Goal: Transaction & Acquisition: Purchase product/service

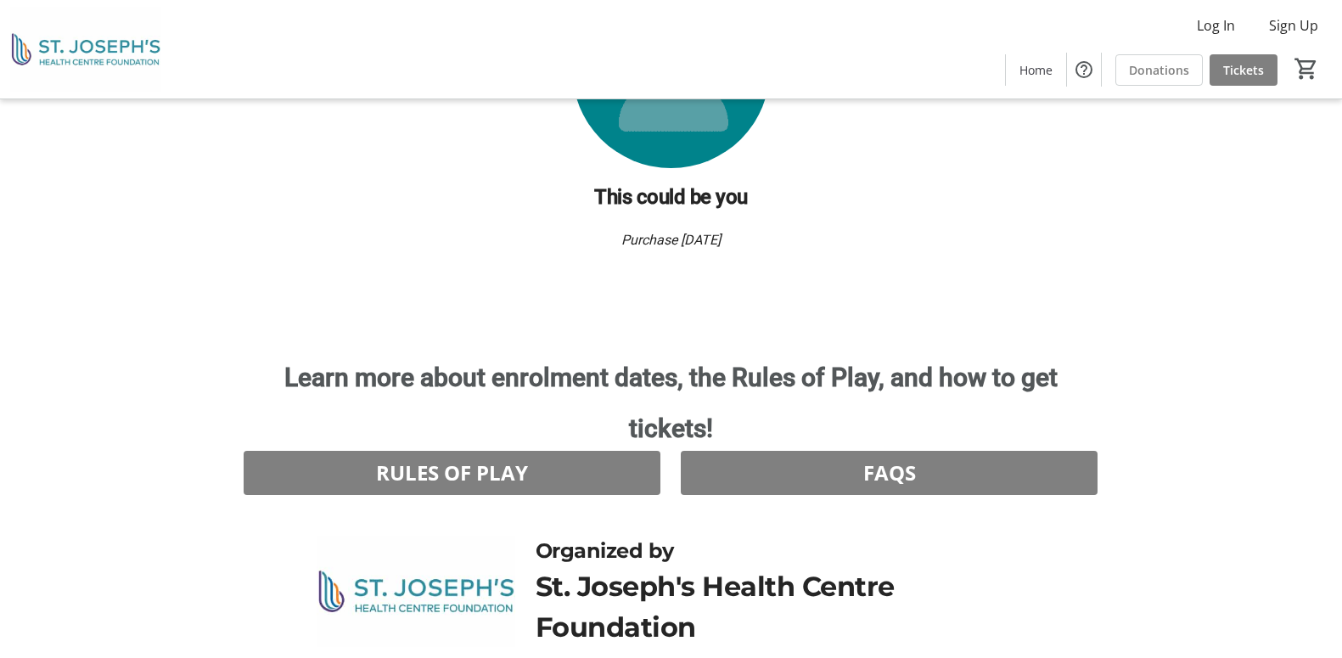
scroll to position [2292, 0]
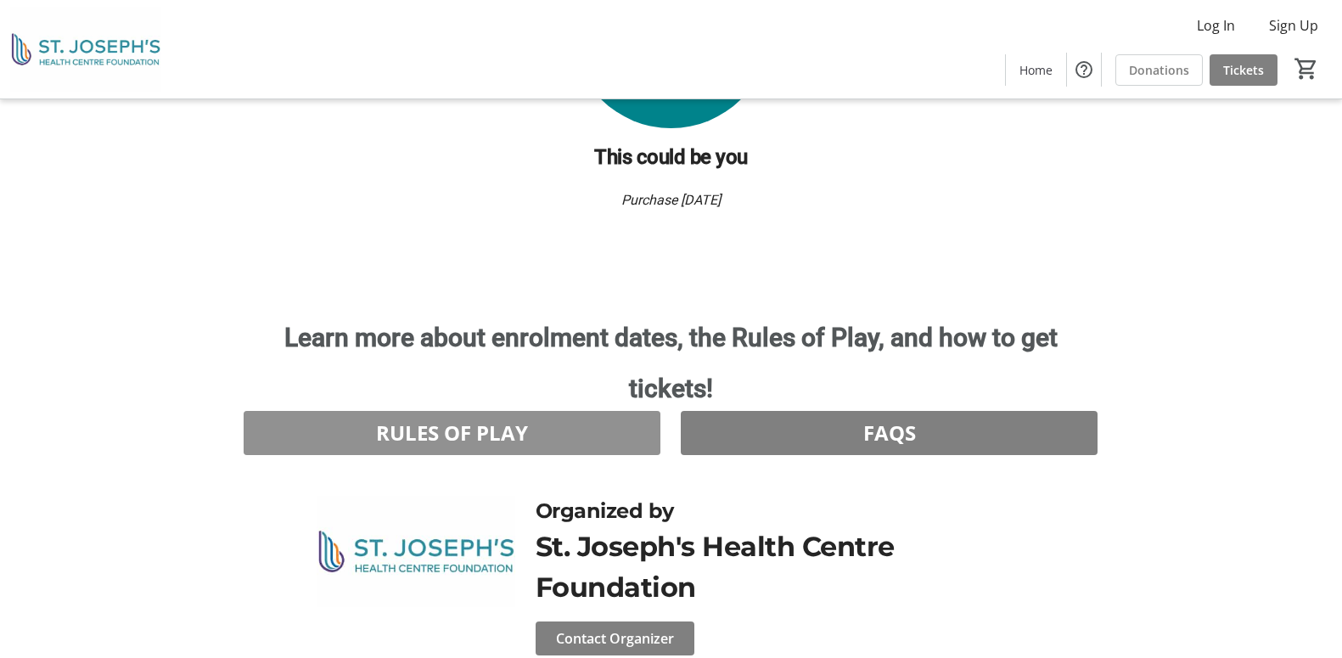
click at [614, 412] on span at bounding box center [452, 432] width 417 height 41
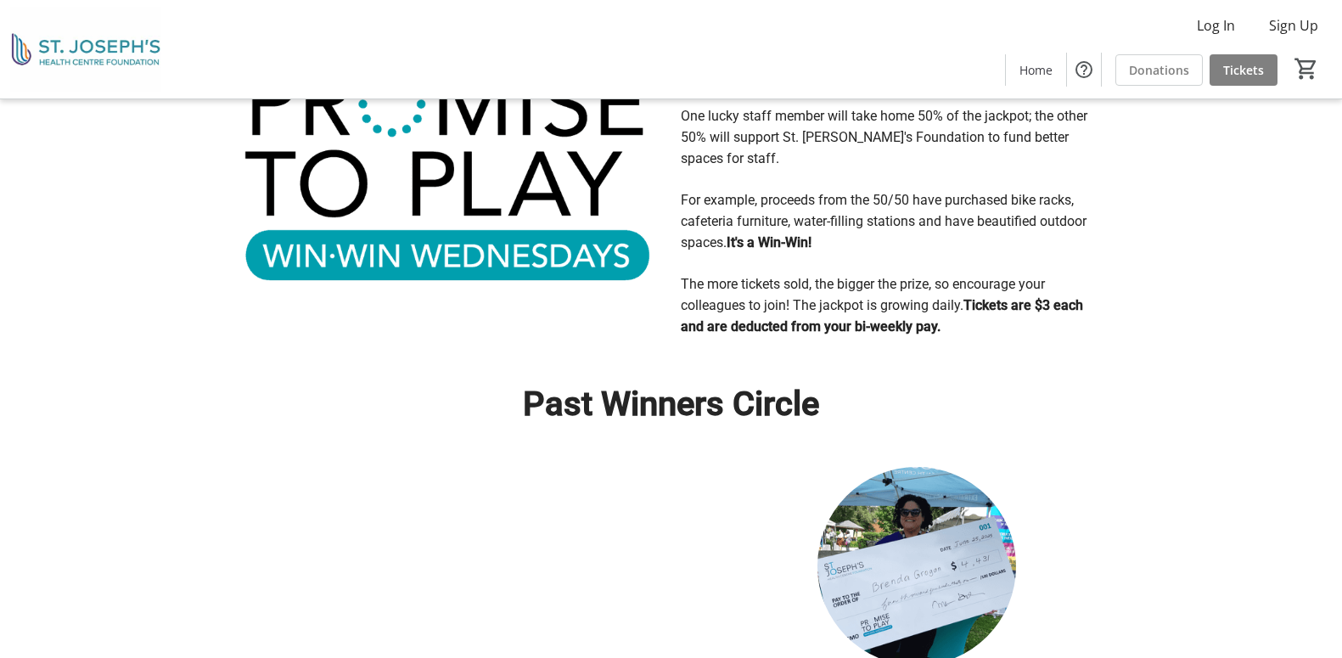
scroll to position [780, 0]
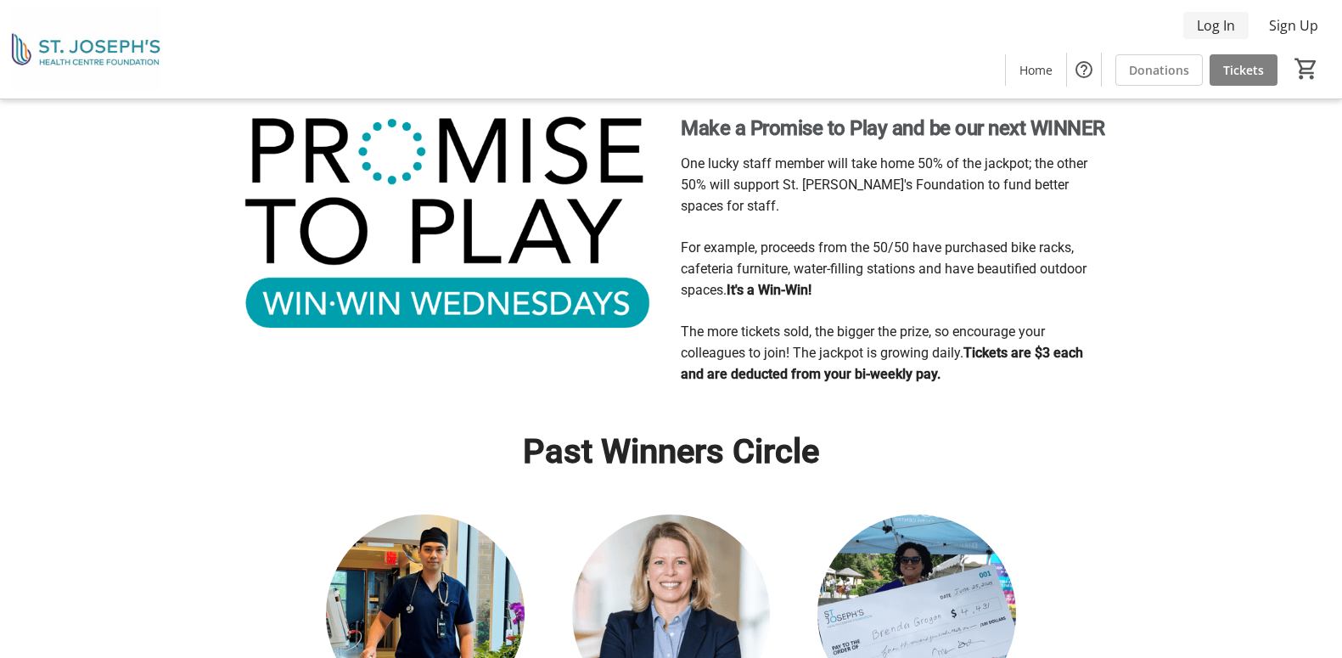
click at [1209, 30] on span "Log In" at bounding box center [1216, 25] width 38 height 20
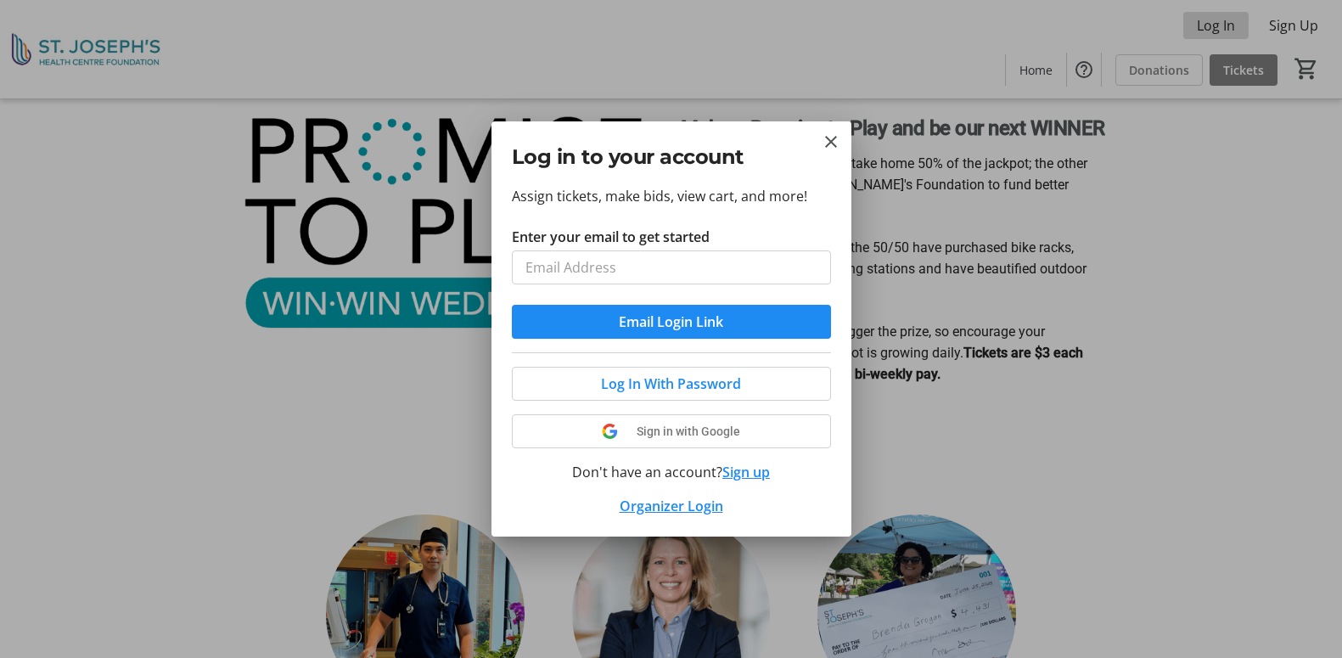
scroll to position [0, 0]
click at [600, 266] on input "Enter your email to get started" at bounding box center [671, 267] width 319 height 34
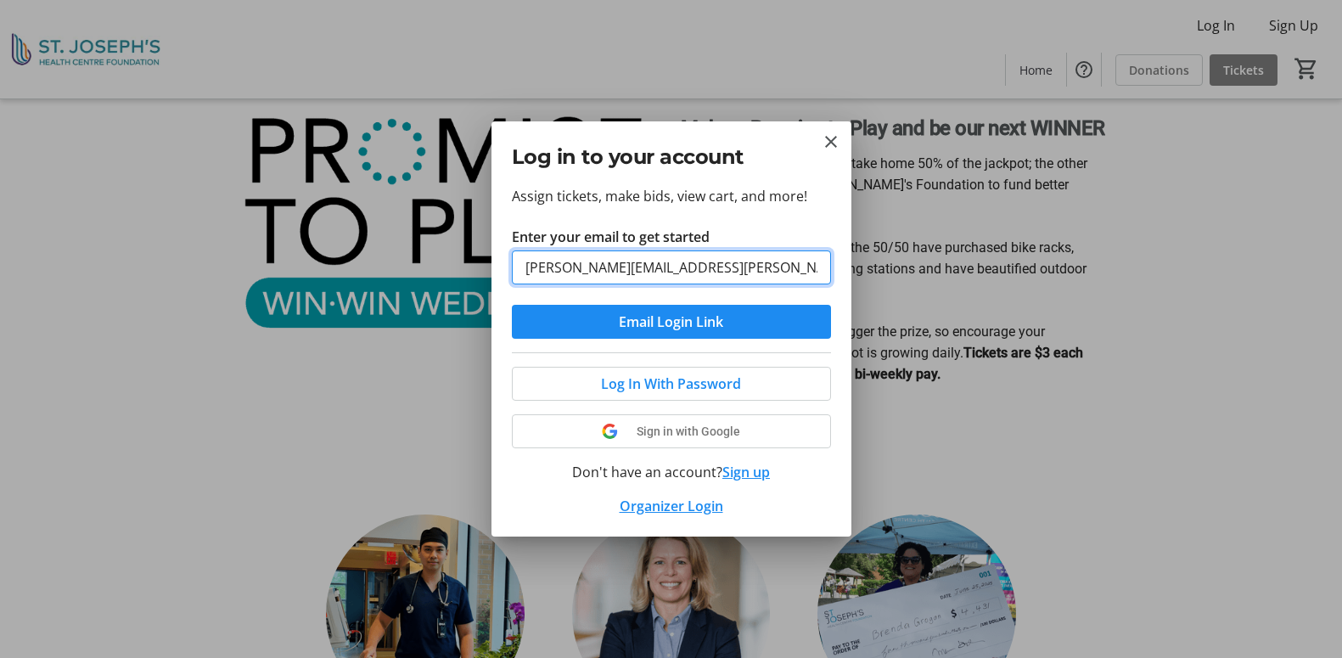
type input "[PERSON_NAME][EMAIL_ADDRESS][PERSON_NAME][DOMAIN_NAME]"
click at [512, 305] on button "Email Login Link" at bounding box center [671, 322] width 319 height 34
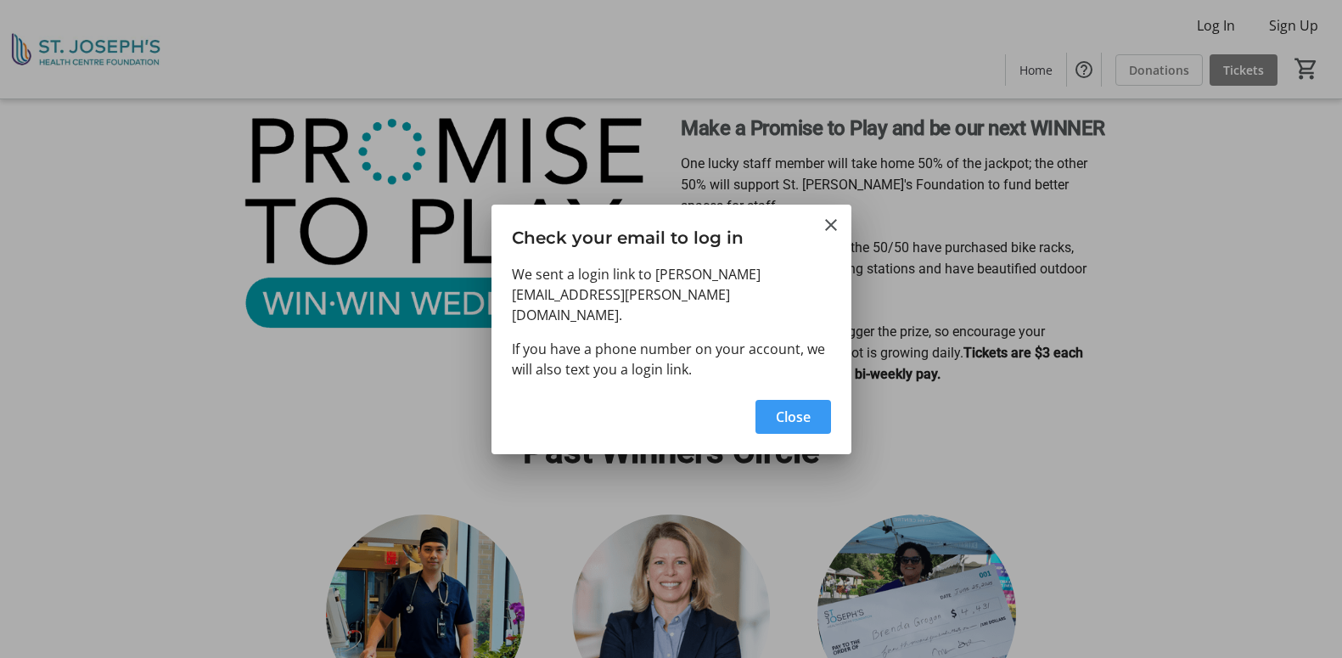
click at [807, 407] on span "Close" at bounding box center [793, 417] width 35 height 20
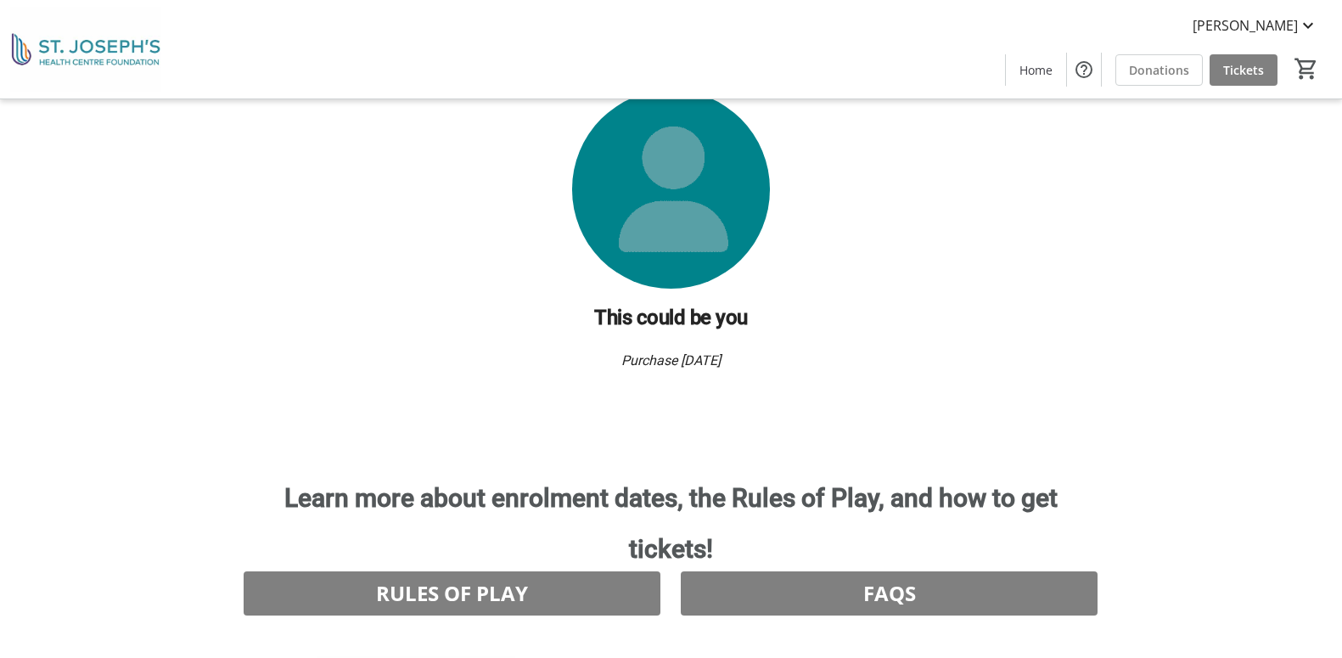
scroll to position [2308, 0]
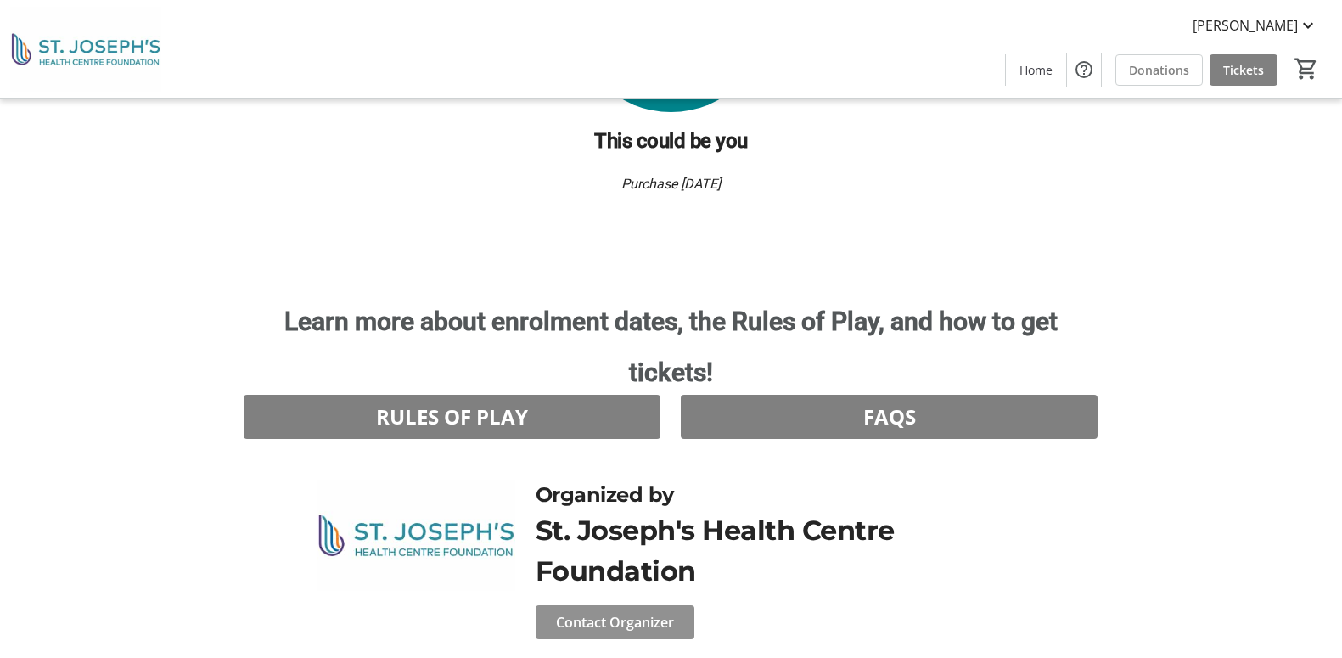
click at [634, 612] on span "Contact Organizer" at bounding box center [615, 622] width 118 height 20
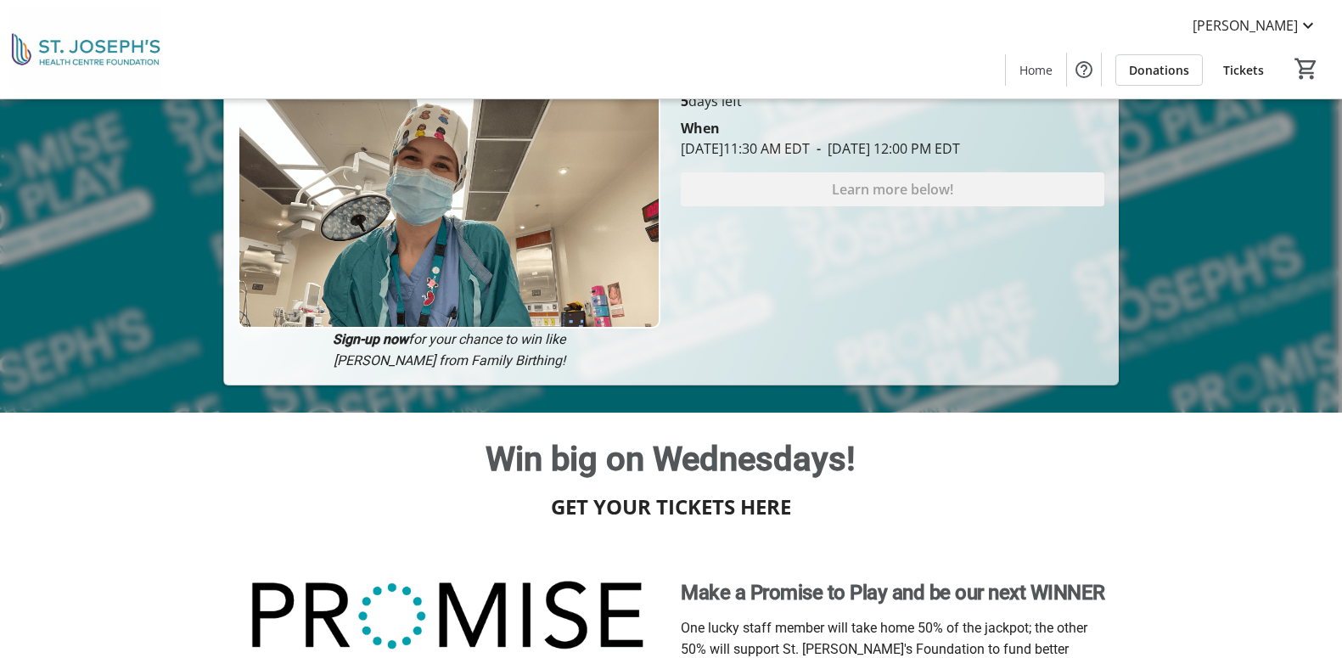
scroll to position [85, 0]
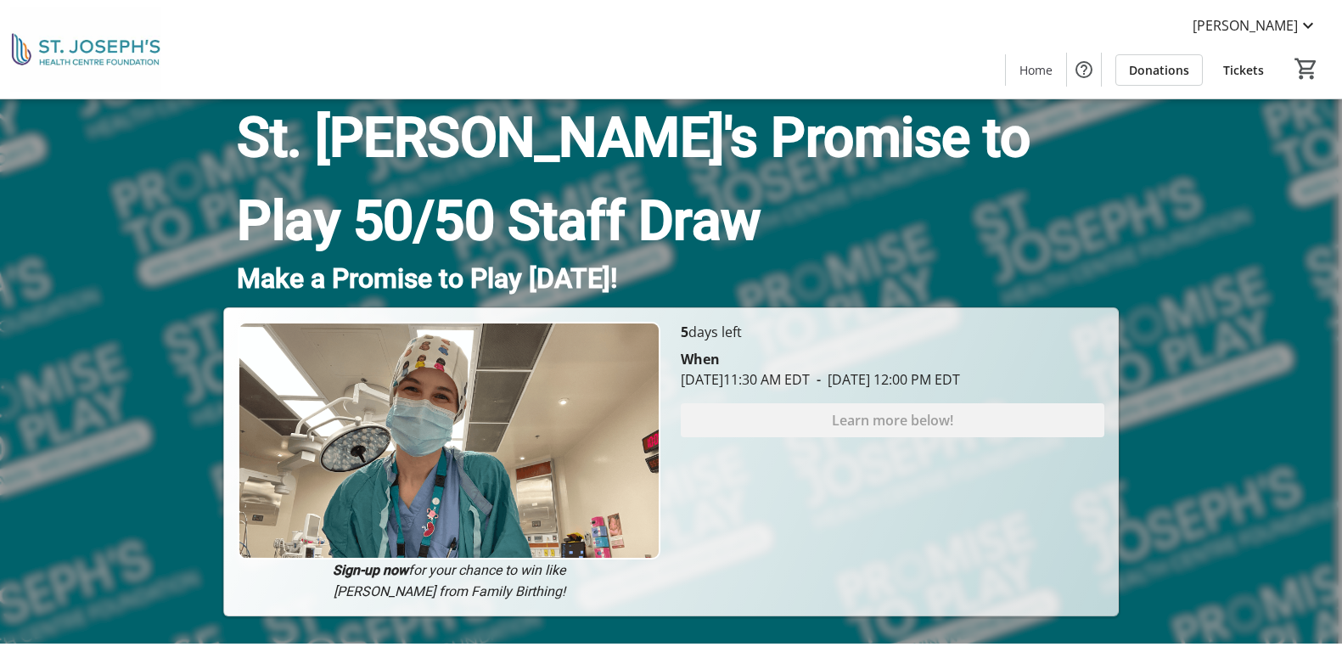
click at [1256, 61] on span "Tickets" at bounding box center [1243, 70] width 41 height 18
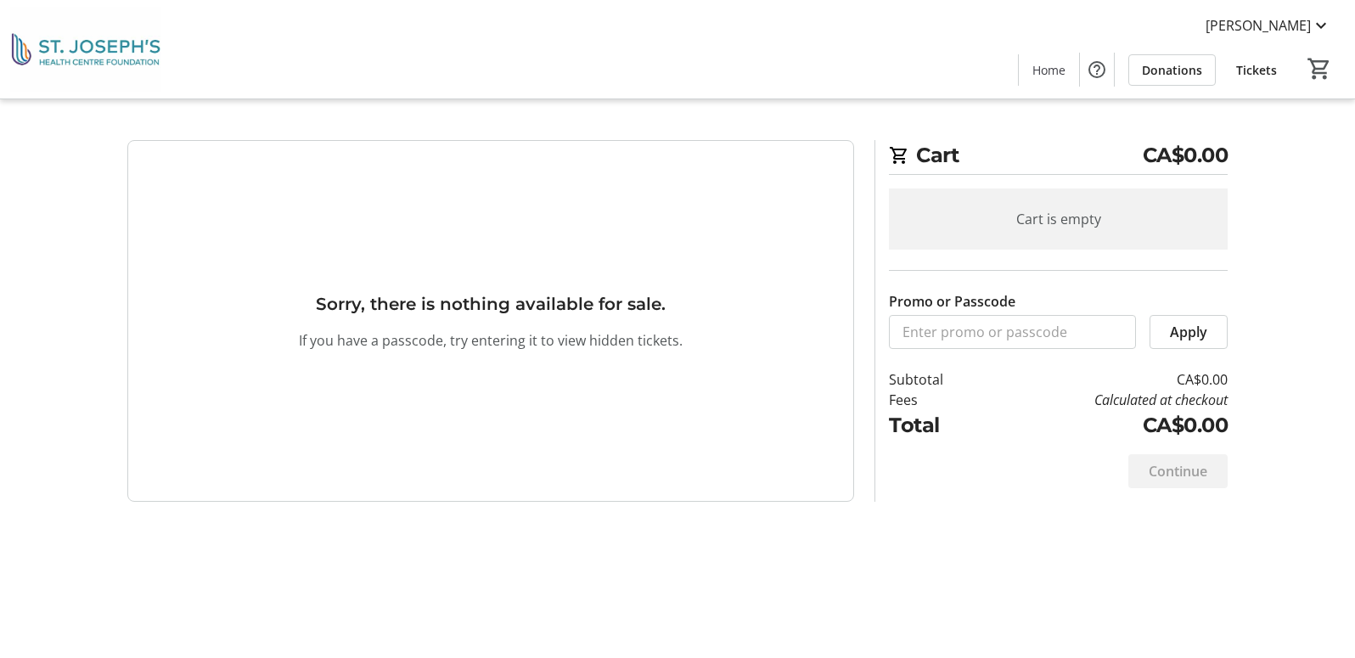
click at [410, 302] on h3 "Sorry, there is nothing available for sale." at bounding box center [491, 303] width 350 height 25
click at [1245, 72] on span "Tickets" at bounding box center [1256, 70] width 41 height 18
click at [1045, 74] on span "Home" at bounding box center [1048, 70] width 33 height 18
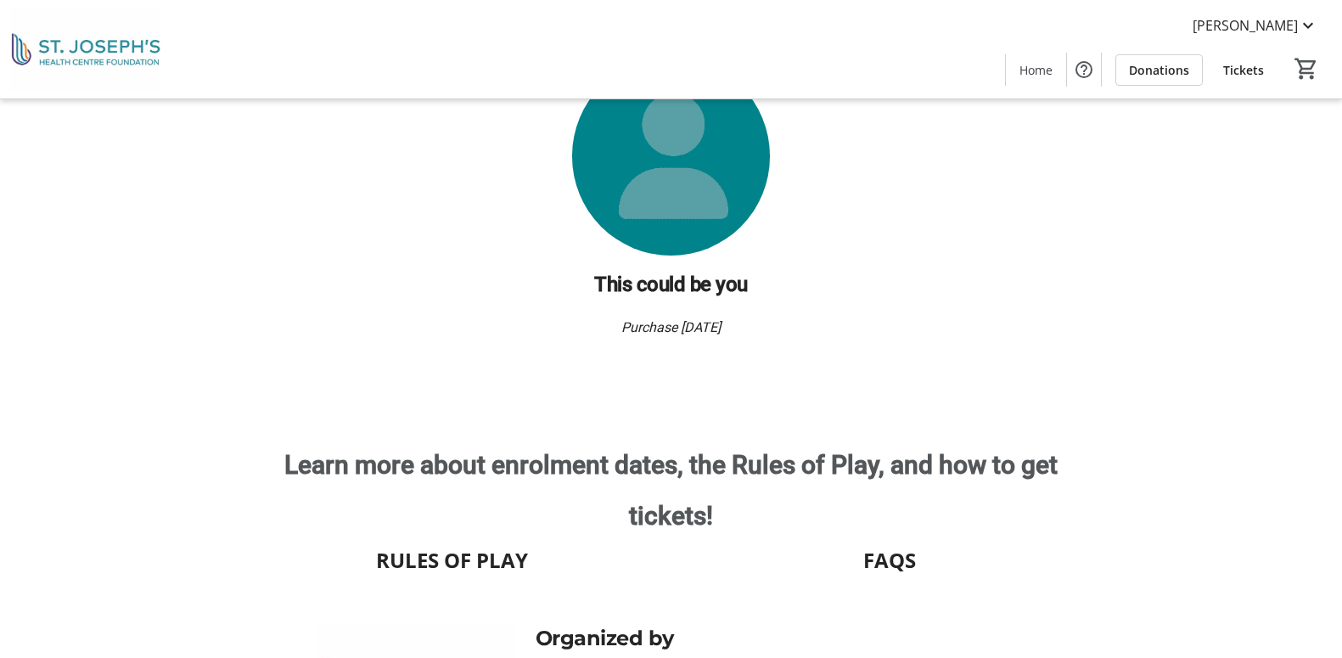
scroll to position [2308, 0]
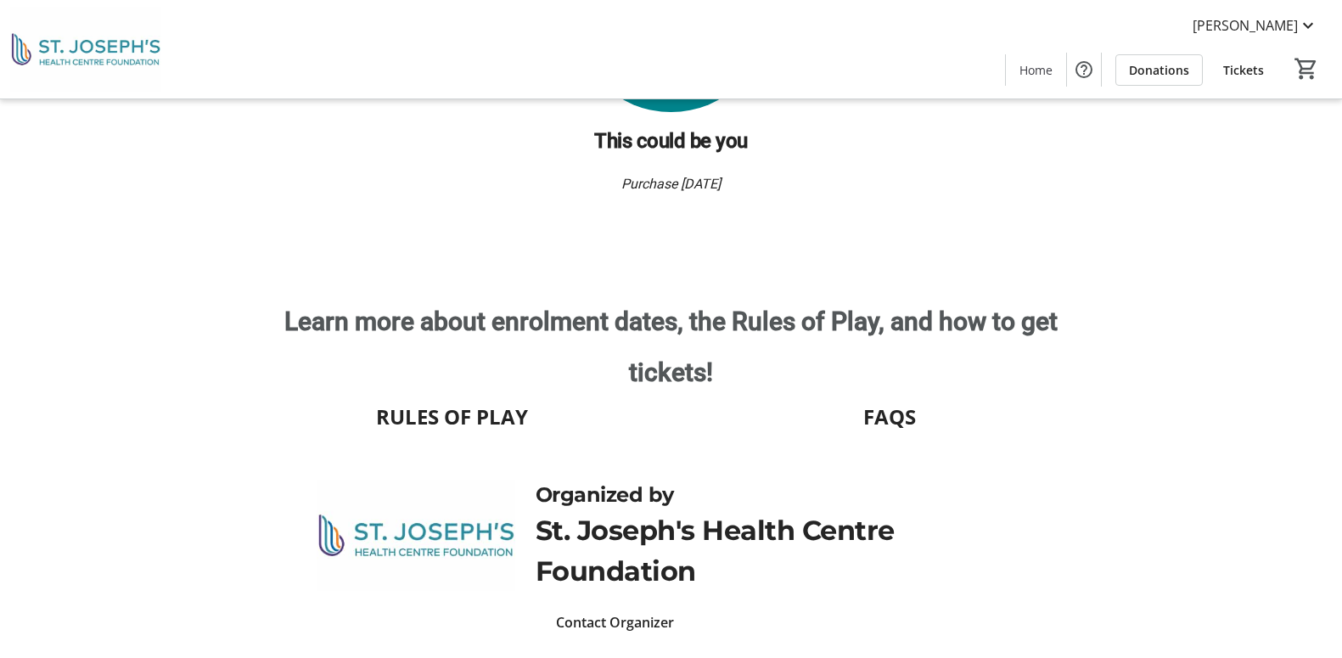
click at [888, 401] on span "FAQS" at bounding box center [889, 416] width 53 height 31
